Goal: Information Seeking & Learning: Learn about a topic

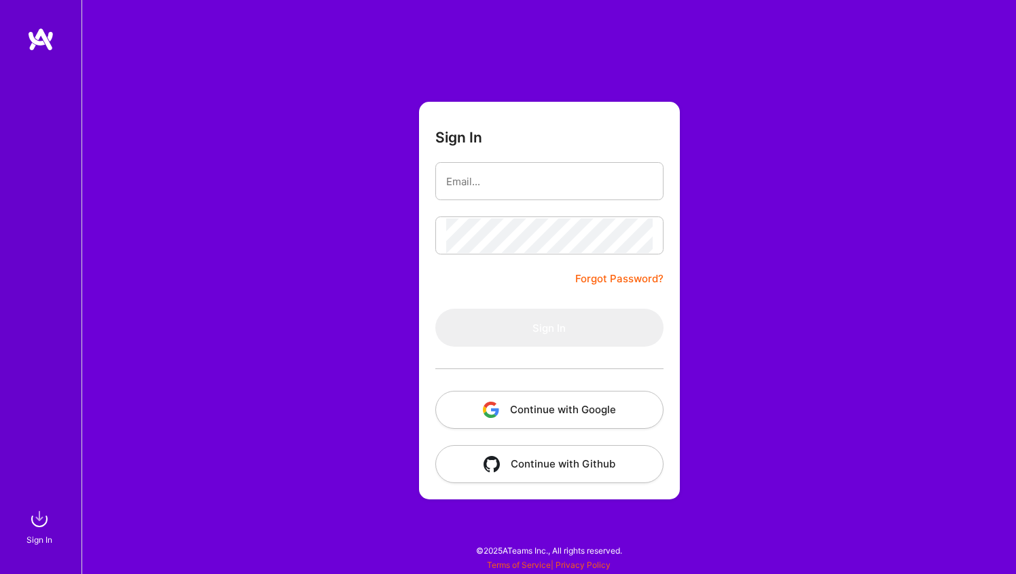
click at [0, 568] on com-1password-button at bounding box center [0, 568] width 0 height 0
type input "[EMAIL_ADDRESS][DOMAIN_NAME]"
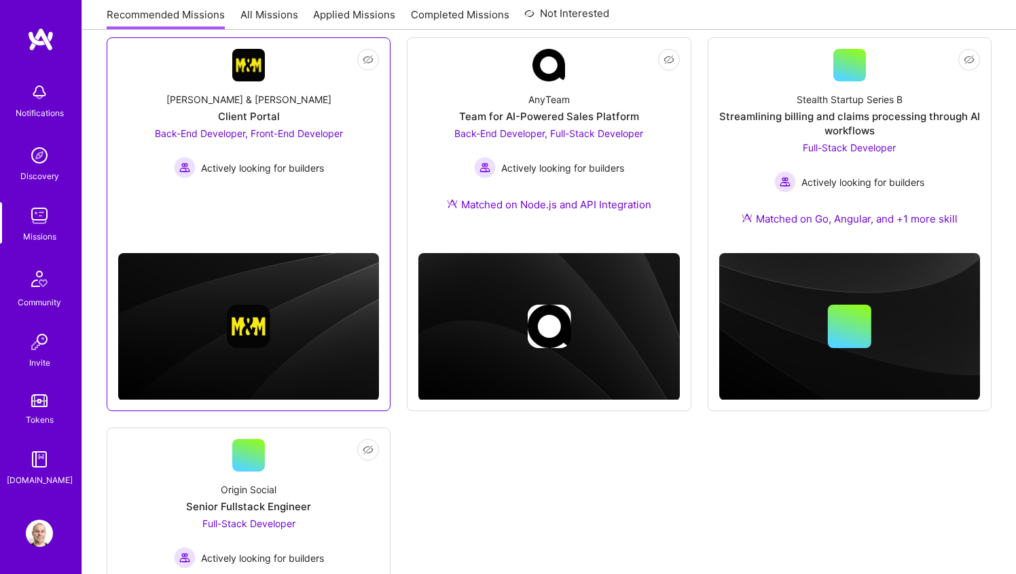
scroll to position [189, 0]
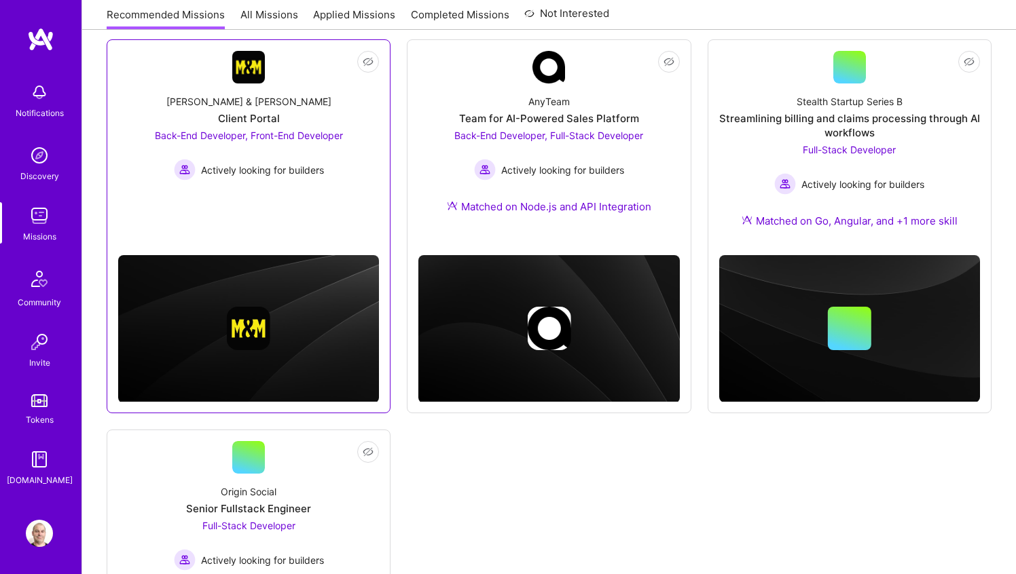
click at [313, 109] on div "[PERSON_NAME] & [PERSON_NAME] Client Portal Back-End Developer, Front-End Devel…" at bounding box center [248, 131] width 261 height 97
